Goal: Register for event/course

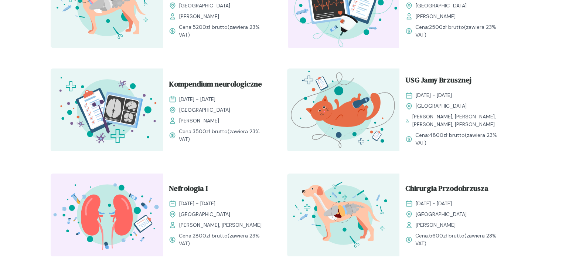
scroll to position [439, 0]
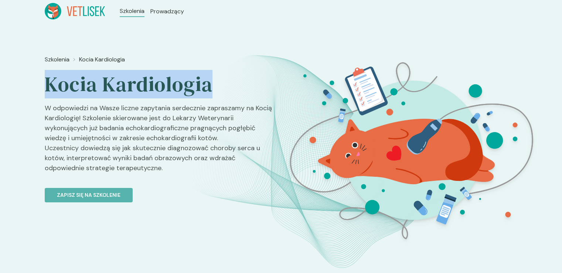
drag, startPoint x: 217, startPoint y: 86, endPoint x: 50, endPoint y: 93, distance: 167.1
click at [50, 93] on h2 "Kocia Kardiologia" at bounding box center [160, 84] width 231 height 26
copy h2 "Kocia Kardiologia"
click at [120, 197] on button "Zapisz się na szkolenie" at bounding box center [89, 195] width 88 height 14
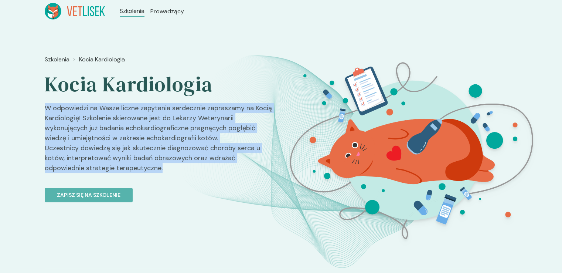
drag, startPoint x: 124, startPoint y: 166, endPoint x: 34, endPoint y: 113, distance: 104.9
click at [34, 113] on div "Szkolenia Kocia Kardiologia Kocia Kardiologia W odpowiedzi na Wasze liczne zapy…" at bounding box center [281, 157] width 562 height 269
click at [119, 166] on p "W odpowiedzi na Wasze liczne zapytania serdecznie zapraszamy na Kocią Kardiolog…" at bounding box center [160, 141] width 231 height 76
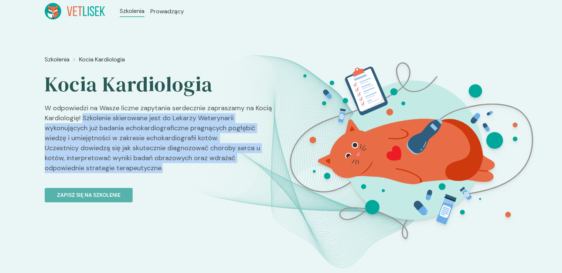
drag, startPoint x: 116, startPoint y: 159, endPoint x: 83, endPoint y: 117, distance: 53.1
click at [83, 117] on p "W odpowiedzi na Wasze liczne zapytania serdecznie zapraszamy na Kocią Kardiolog…" at bounding box center [160, 141] width 231 height 76
copy p "Szkolenie skierowane jest do Lekarzy Weterynarii wykonujących już badania echok…"
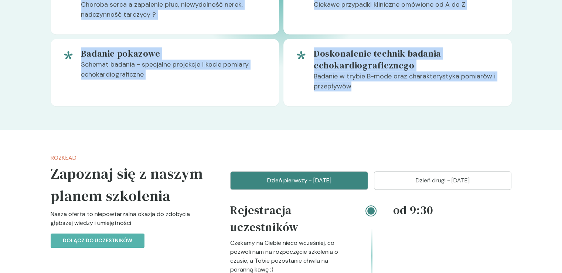
scroll to position [628, 0]
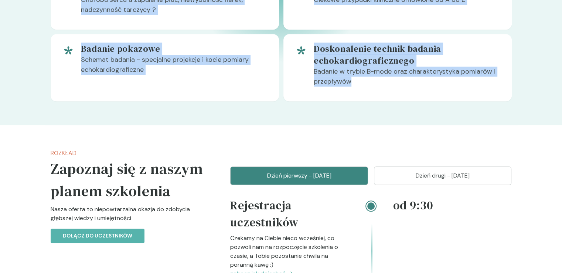
drag, startPoint x: 147, startPoint y: 110, endPoint x: 383, endPoint y: 130, distance: 236.6
copy div "Zapraszamy na intensywne szkolenie Nasza oferta to niepowtarzalna okazja do zdo…"
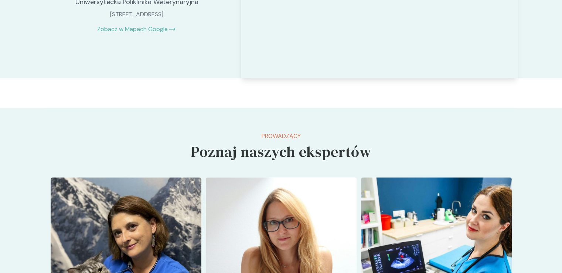
scroll to position [1404, 0]
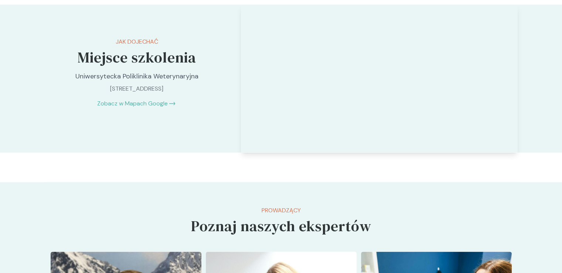
drag, startPoint x: 186, startPoint y: 99, endPoint x: 71, endPoint y: 86, distance: 116.0
click at [71, 86] on div "Jak dojechać Miejsce szkolenia Uniwersytecka Poliklinika Weterynaryjna Krakowsk…" at bounding box center [137, 72] width 184 height 136
drag, startPoint x: 109, startPoint y: 82, endPoint x: 107, endPoint y: 89, distance: 7.4
click at [108, 81] on p "Uniwersytecka Poliklinika Weterynaryjna" at bounding box center [136, 76] width 155 height 10
click at [183, 81] on p "Uniwersytecka Poliklinika Weterynaryjna" at bounding box center [136, 76] width 155 height 10
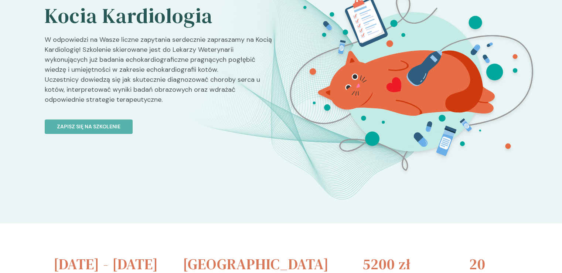
scroll to position [0, 0]
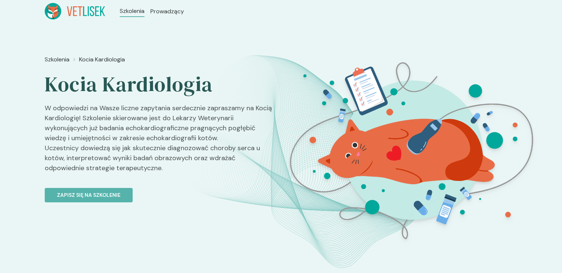
click at [94, 12] on icon at bounding box center [75, 11] width 61 height 17
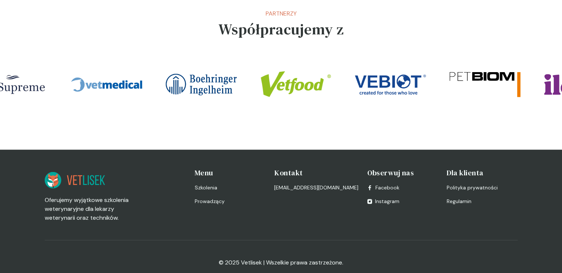
scroll to position [1646, 0]
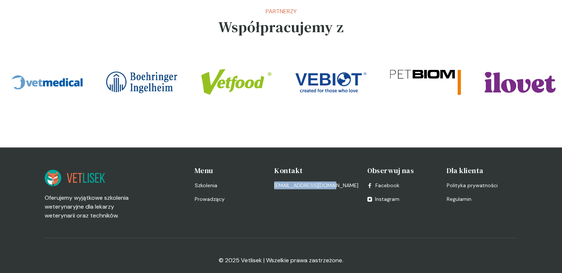
drag, startPoint x: 341, startPoint y: 176, endPoint x: 278, endPoint y: 178, distance: 62.8
click at [278, 178] on div "Oferujemy wyjątkowe szkolenia weterynaryjne dla lekarzy weterynarii oraz techni…" at bounding box center [281, 192] width 473 height 55
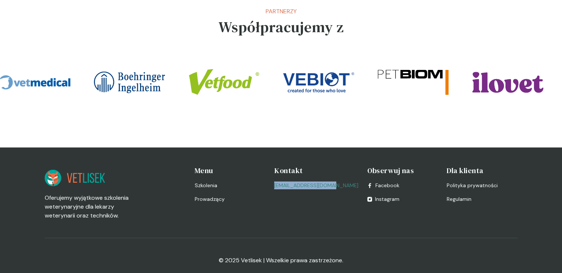
copy link "[EMAIL_ADDRESS][DOMAIN_NAME]"
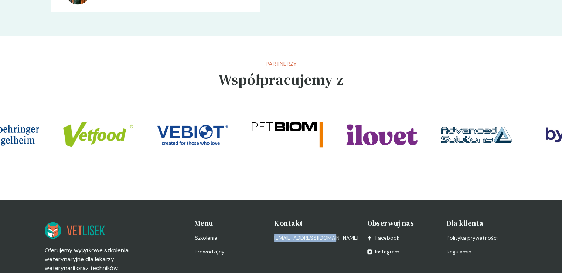
scroll to position [1572, 0]
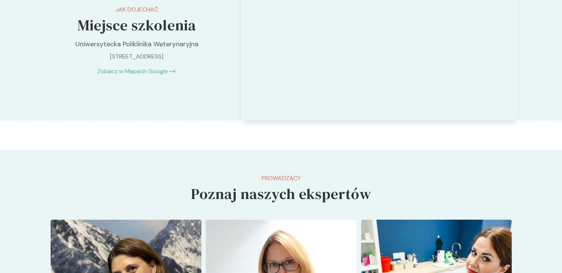
scroll to position [1367, 0]
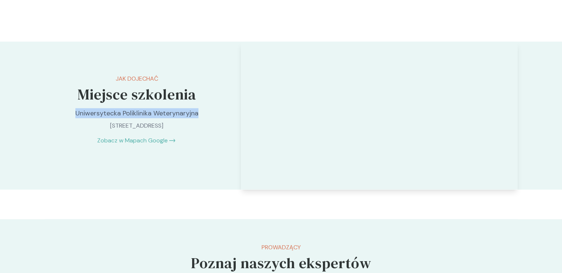
drag, startPoint x: 202, startPoint y: 121, endPoint x: 78, endPoint y: 120, distance: 124.2
click at [76, 118] on p "Uniwersytecka Poliklinika Weterynaryjna" at bounding box center [136, 113] width 155 height 10
copy p "Uniwersytecka Poliklinika Weterynaryjna"
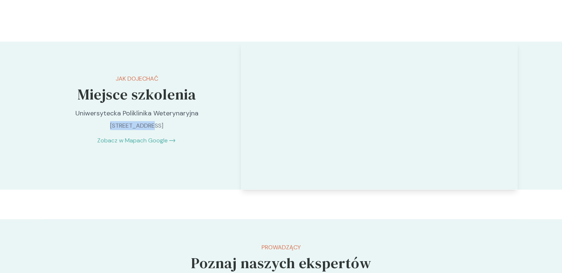
drag, startPoint x: 124, startPoint y: 133, endPoint x: 88, endPoint y: 137, distance: 35.7
click at [88, 130] on p "Krakowska 2, 30-199 Rząska, Poland" at bounding box center [136, 125] width 155 height 9
copy p "Krakowska 2,"
drag, startPoint x: 166, startPoint y: 134, endPoint x: 146, endPoint y: 133, distance: 19.2
click at [146, 130] on p "Krakowska 2, 30-199 Rząska, Poland" at bounding box center [136, 125] width 155 height 9
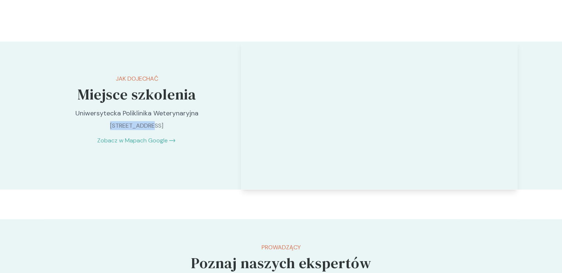
copy p "Rząska,"
drag, startPoint x: 143, startPoint y: 134, endPoint x: 125, endPoint y: 133, distance: 18.2
click at [125, 130] on p "Krakowska 2, 30-199 Rząska, Poland" at bounding box center [136, 125] width 155 height 9
copy p "30-199"
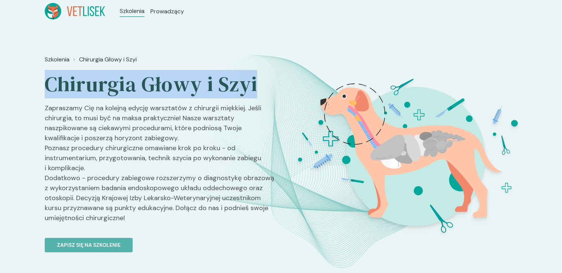
drag, startPoint x: 262, startPoint y: 82, endPoint x: 57, endPoint y: 86, distance: 205.1
click at [50, 86] on h2 "Chirurgia Głowy i Szyi" at bounding box center [160, 84] width 231 height 26
copy h2 "Chirurgia Głowy i Szyi"
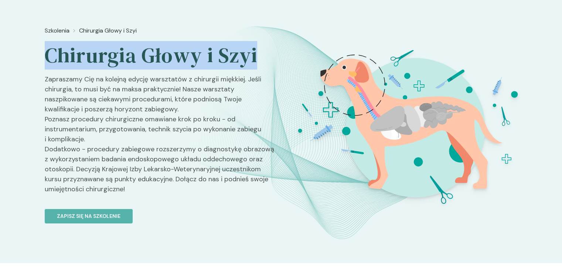
scroll to position [74, 0]
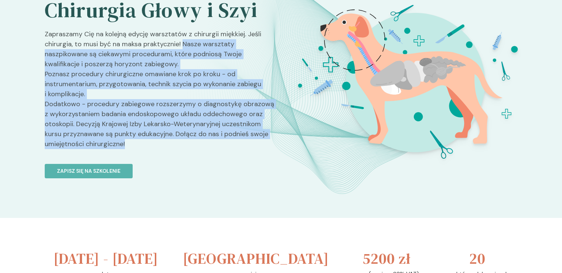
drag, startPoint x: 183, startPoint y: 42, endPoint x: 260, endPoint y: 137, distance: 122.4
click at [265, 139] on p "Zapraszamy Cię na kolejną edycję warsztatów z chirurgii miękkiej. Jeśli chirurg…" at bounding box center [160, 92] width 231 height 126
copy p "Nasze warsztaty naszpikowane są ciekawymi procedurami, które podniosą Twoje kwa…"
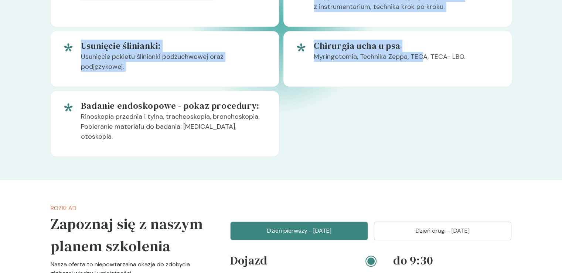
scroll to position [628, 0]
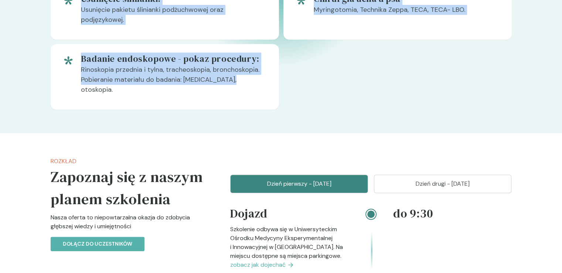
drag, startPoint x: 153, startPoint y: 76, endPoint x: 287, endPoint y: 116, distance: 140.1
copy div "Zapraszamy na intensywne szkolenie Nasza oferta to niepowtarzalna okazja do zdo…"
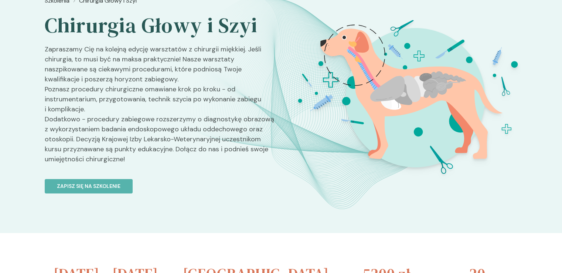
scroll to position [0, 0]
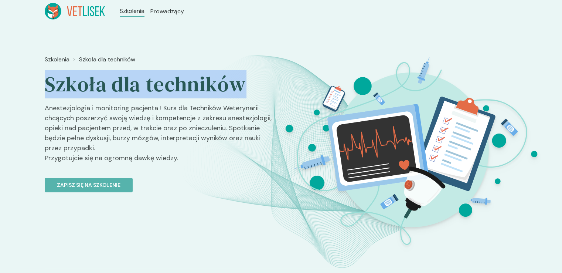
drag, startPoint x: 233, startPoint y: 84, endPoint x: 45, endPoint y: 94, distance: 188.7
click at [45, 94] on h2 "Szkoła dla techników" at bounding box center [160, 84] width 231 height 26
copy h2 "Szkoła dla techników"
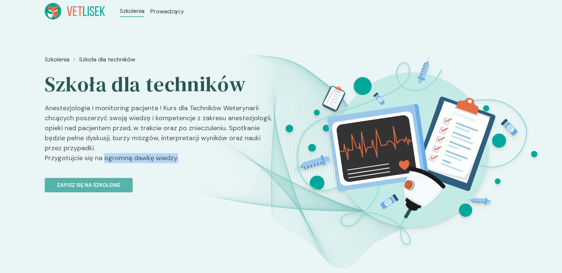
drag, startPoint x: 180, startPoint y: 155, endPoint x: 103, endPoint y: 152, distance: 76.9
click at [103, 152] on p "Anestezjologia i monitoring pacjenta ! Kurs dla Techników Weterynarii chcących …" at bounding box center [160, 136] width 231 height 66
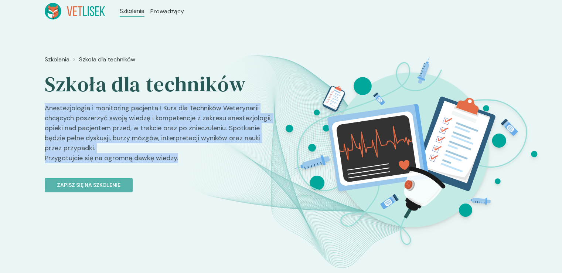
click at [102, 148] on p "Anestezjologia i monitoring pacjenta ! Kurs dla Techników Weterynarii chcących …" at bounding box center [160, 136] width 231 height 66
drag, startPoint x: 104, startPoint y: 146, endPoint x: 38, endPoint y: 110, distance: 75.4
click at [38, 110] on div "Szkolenia Szkoła dla techników Szkoła dla techników Anestezjologia i monitoring…" at bounding box center [281, 157] width 562 height 269
copy p "Anestezjologia i monitoring pacjenta ! Kurs dla Techników Weterynarii chcących …"
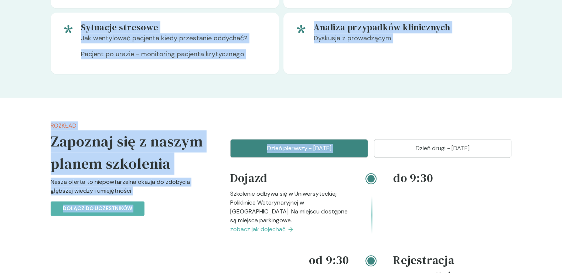
scroll to position [776, 0]
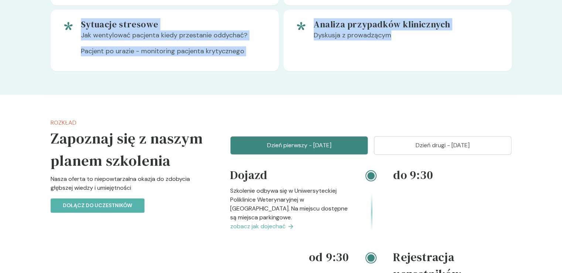
drag, startPoint x: 156, startPoint y: 79, endPoint x: 426, endPoint y: 89, distance: 271.0
copy div "Zapraszamy na intensywne szkolenie Nasza oferta to niepowtarzalna okazja do zdo…"
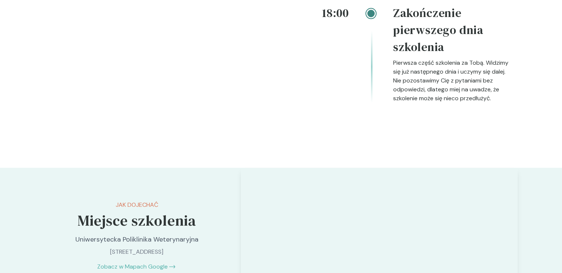
scroll to position [1589, 0]
